Goal: Information Seeking & Learning: Learn about a topic

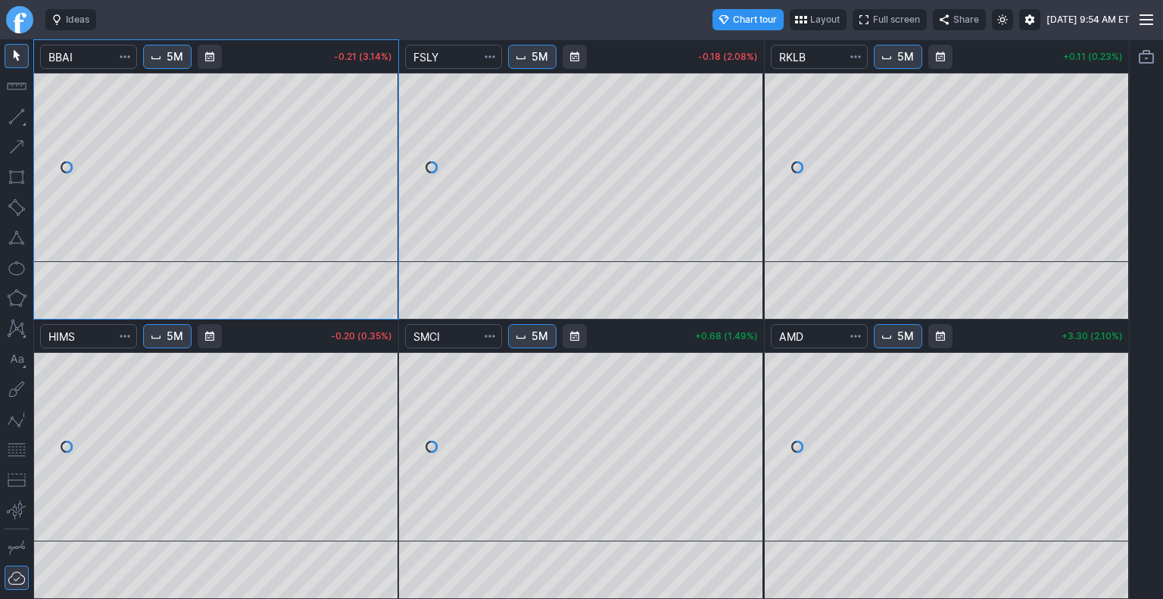
click at [475, 322] on div at bounding box center [453, 335] width 97 height 33
click at [24, 23] on link "Finviz.com" at bounding box center [19, 19] width 27 height 27
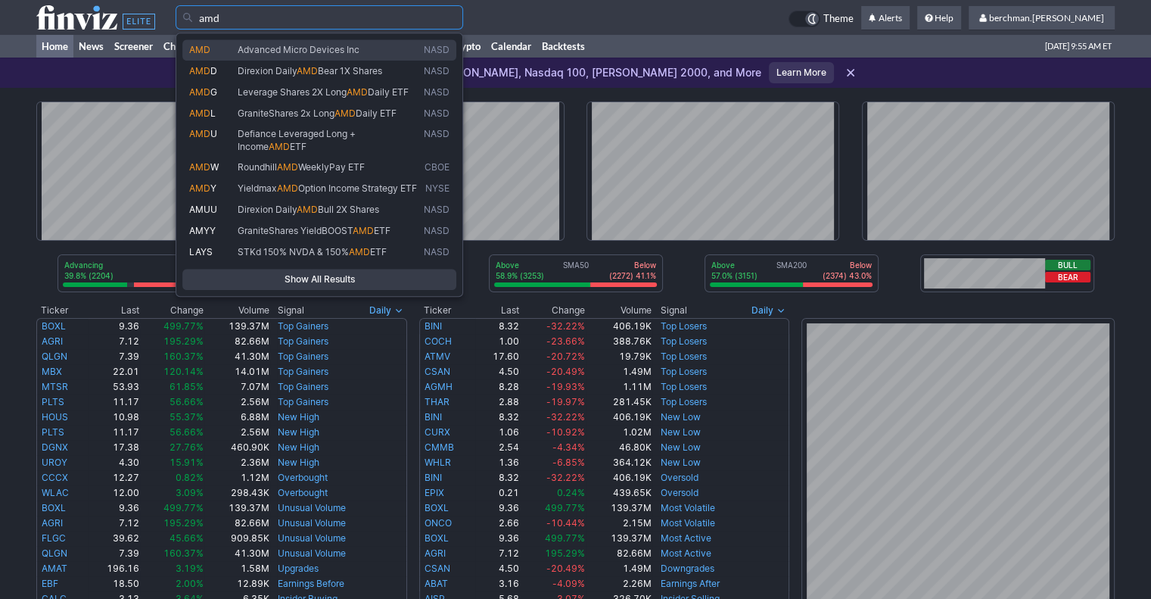
click at [285, 51] on span "Advanced Micro Devices Inc" at bounding box center [299, 49] width 122 height 11
type input "AMD"
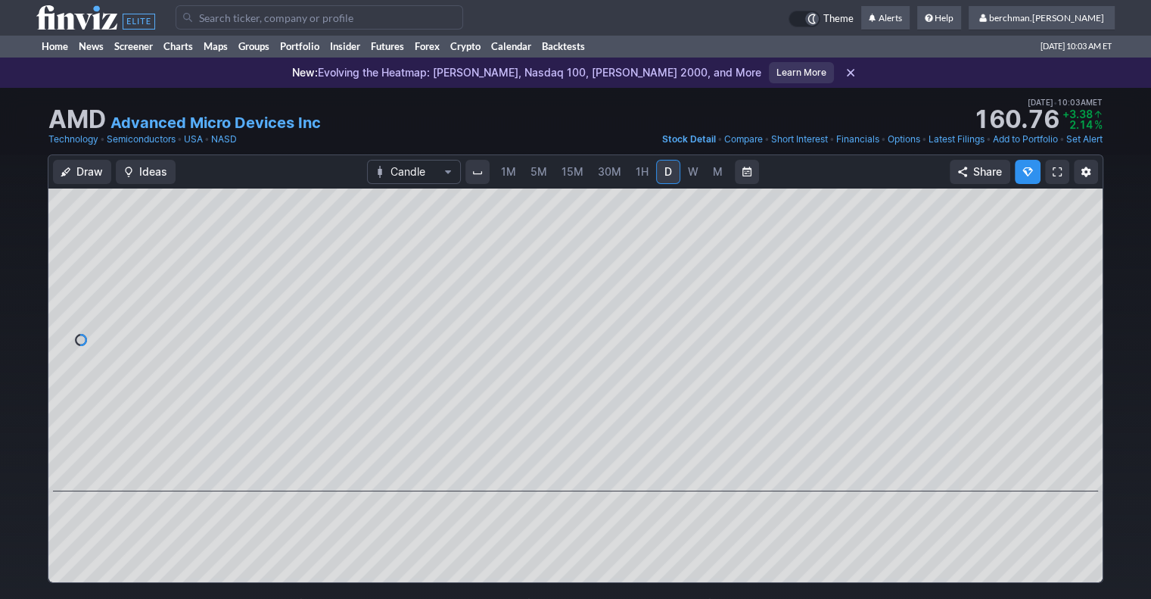
click at [412, 23] on input "Search" at bounding box center [320, 17] width 288 height 24
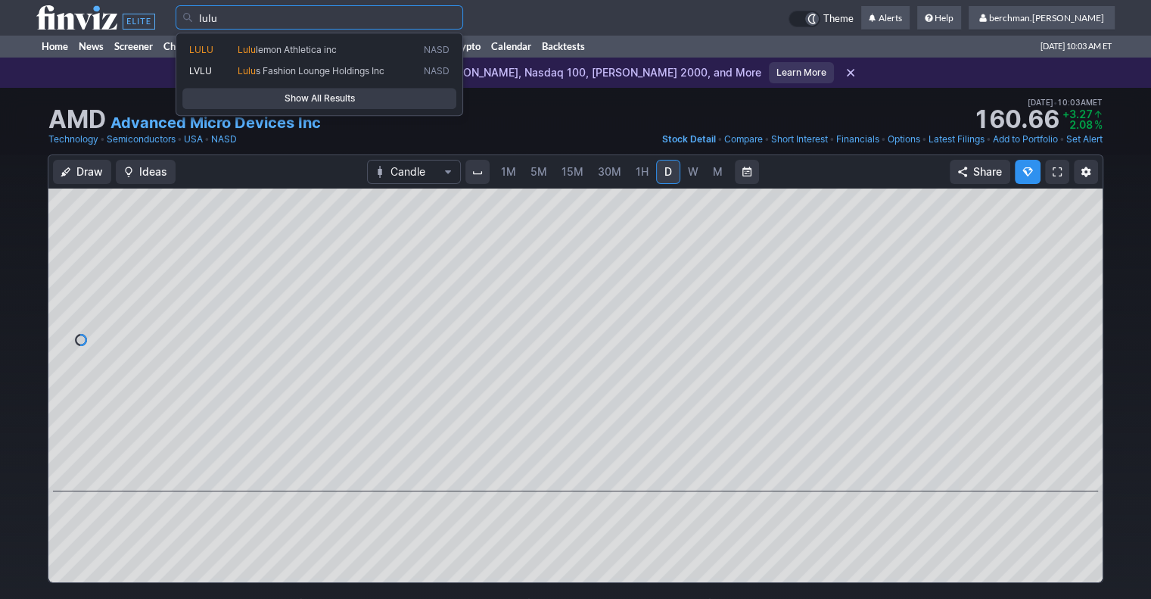
click at [364, 58] on link "LULU Lulu lemon Athletica inc NASD" at bounding box center [319, 49] width 274 height 21
type input "LULU"
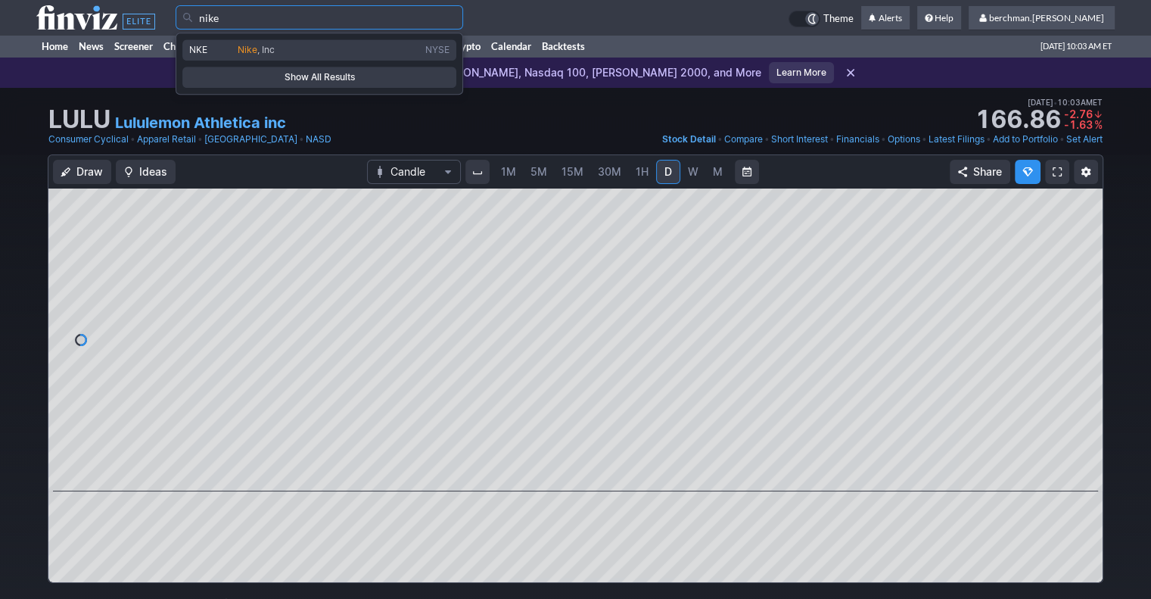
click at [342, 58] on link "NKE Nike , Inc NYSE" at bounding box center [319, 49] width 274 height 21
type input "NKE"
click at [344, 53] on span "Dutch Br os Inc" at bounding box center [329, 50] width 188 height 12
type input "BROS"
click at [318, 51] on span "Okta Inc" at bounding box center [328, 50] width 186 height 12
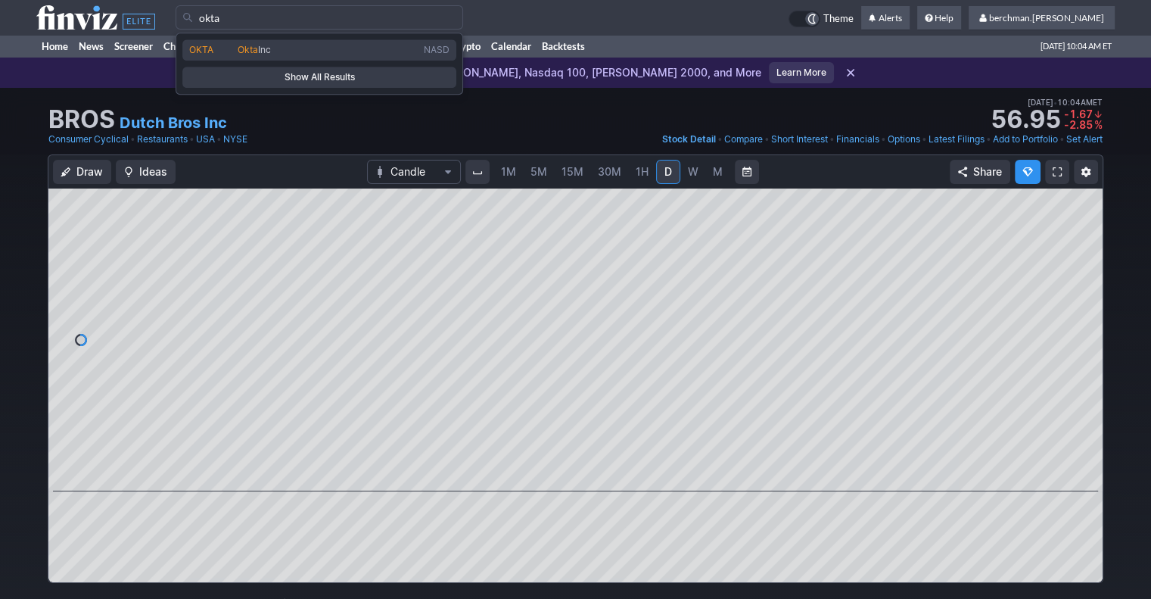
type input "OKTA"
